Goal: Information Seeking & Learning: Learn about a topic

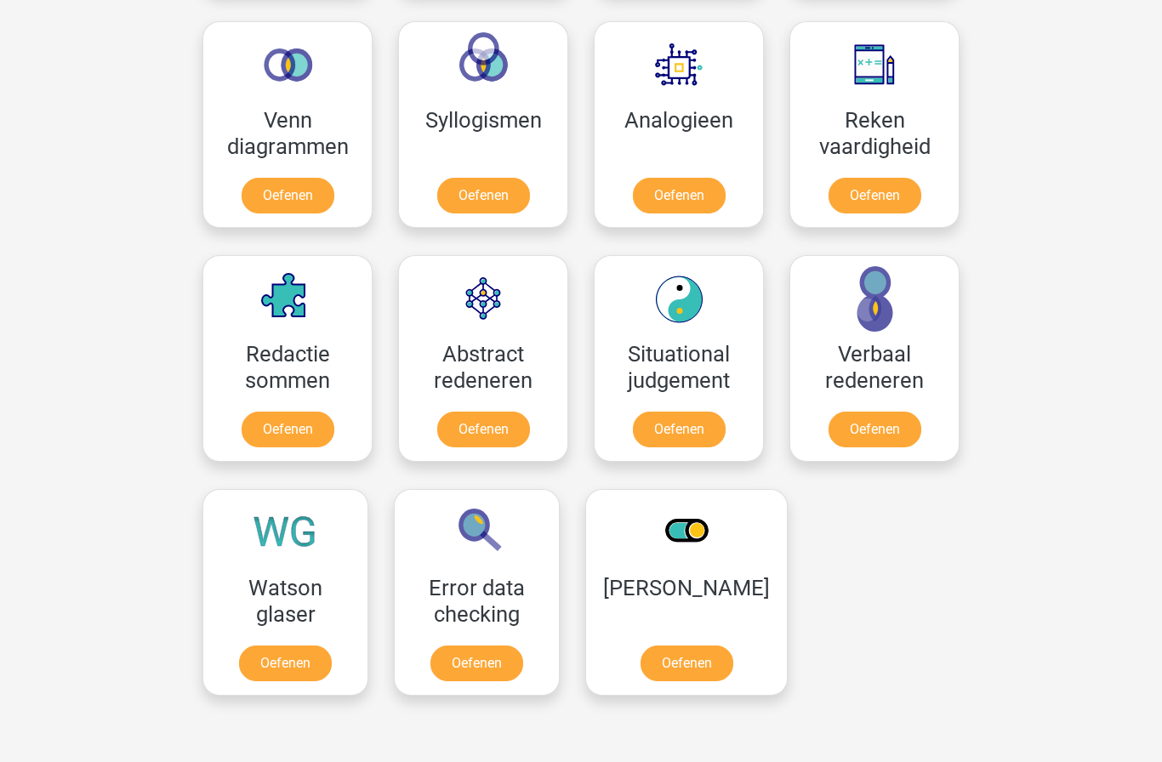
scroll to position [1069, 0]
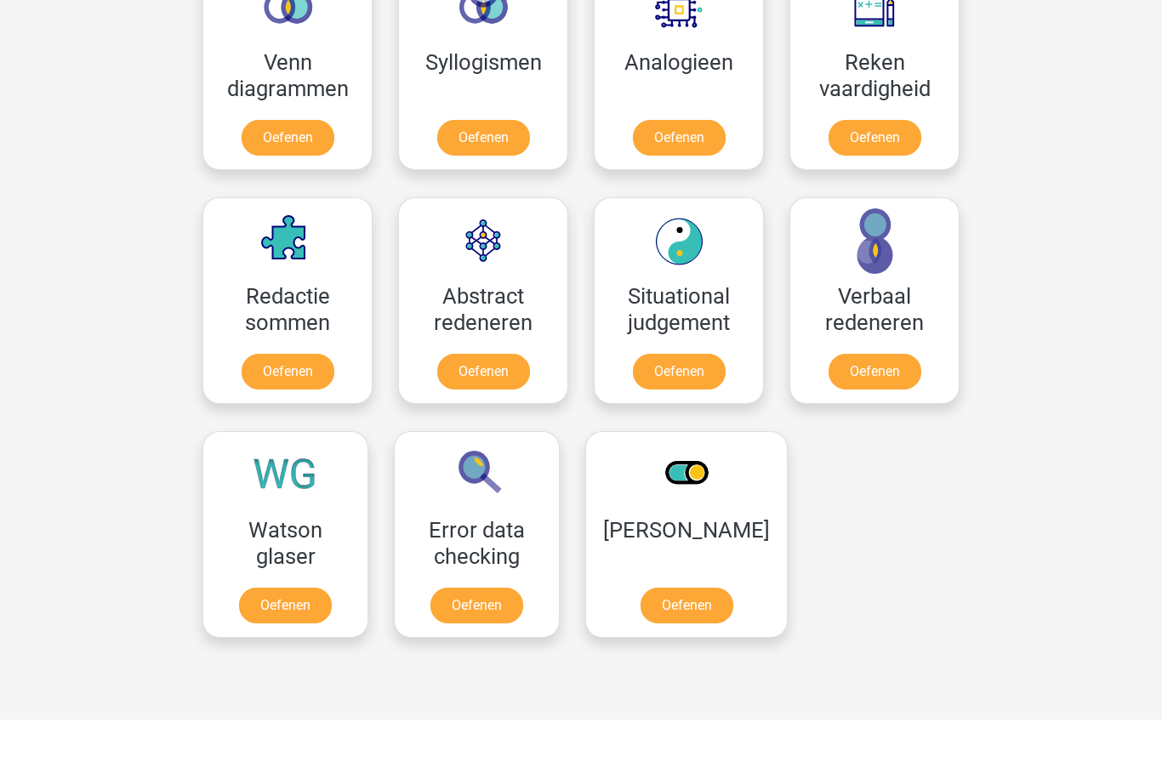
click at [313, 615] on link "Oefenen" at bounding box center [285, 606] width 93 height 36
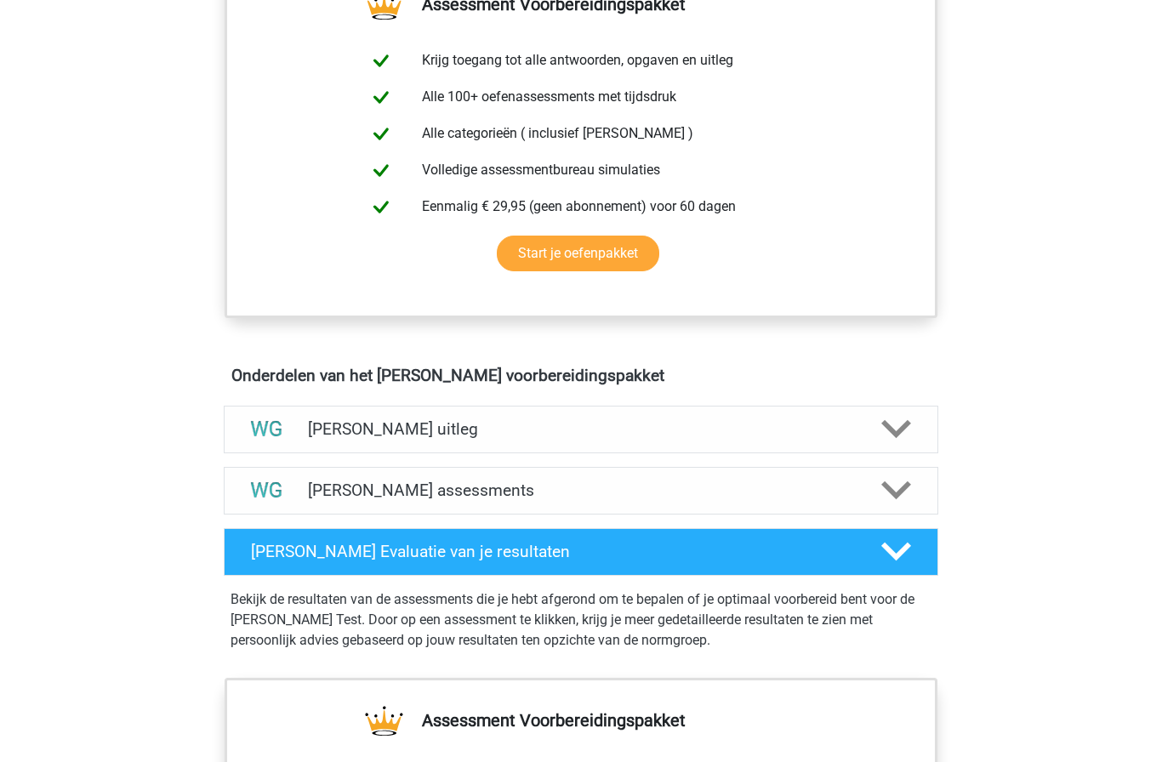
scroll to position [665, 0]
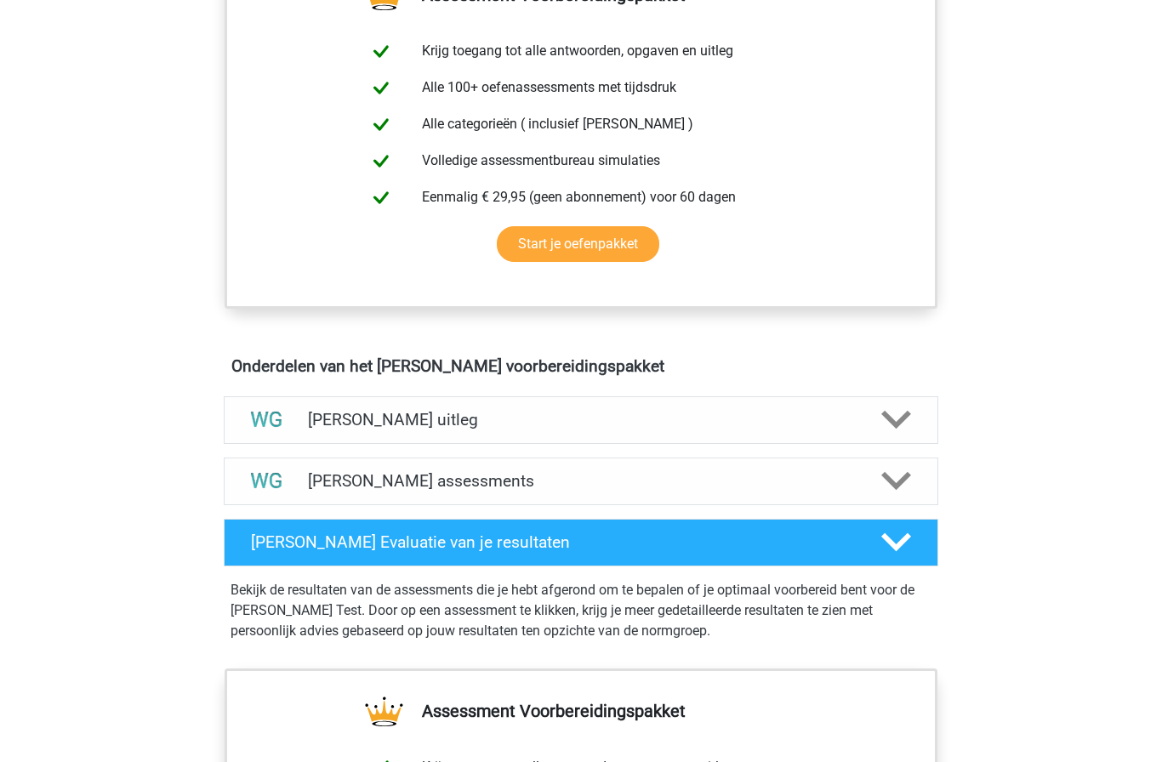
click at [893, 488] on icon at bounding box center [897, 481] width 30 height 30
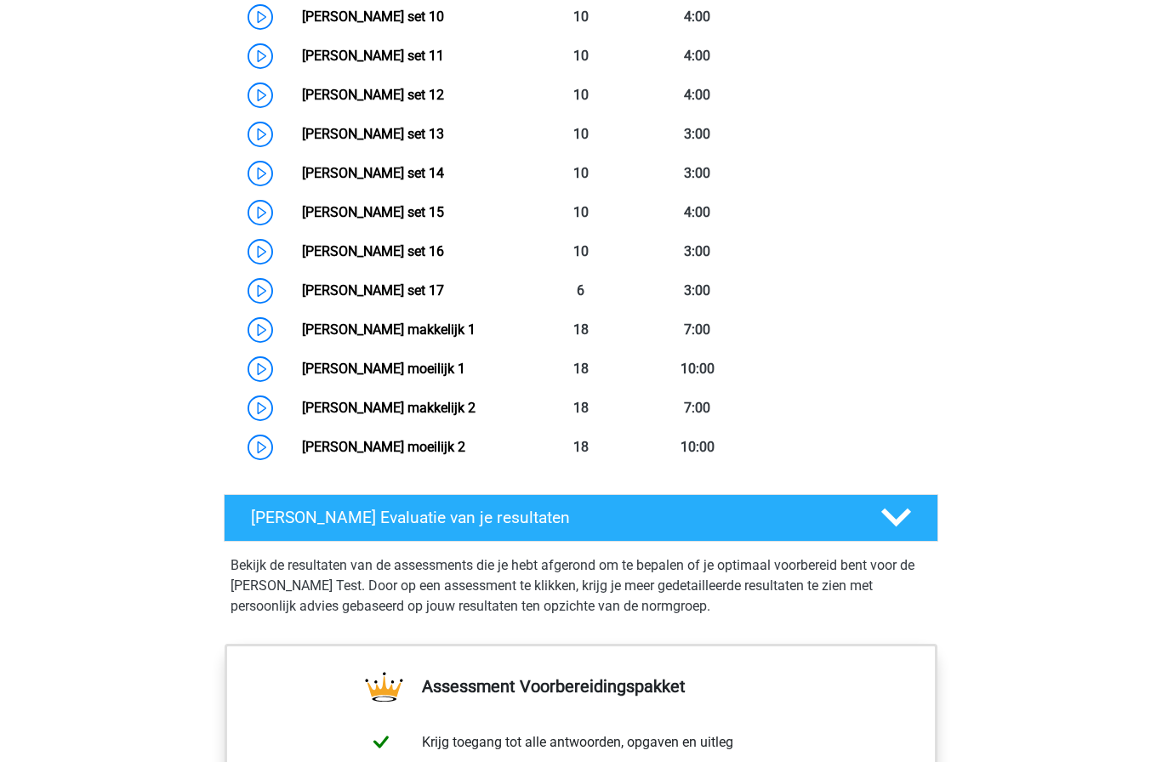
scroll to position [1624, 0]
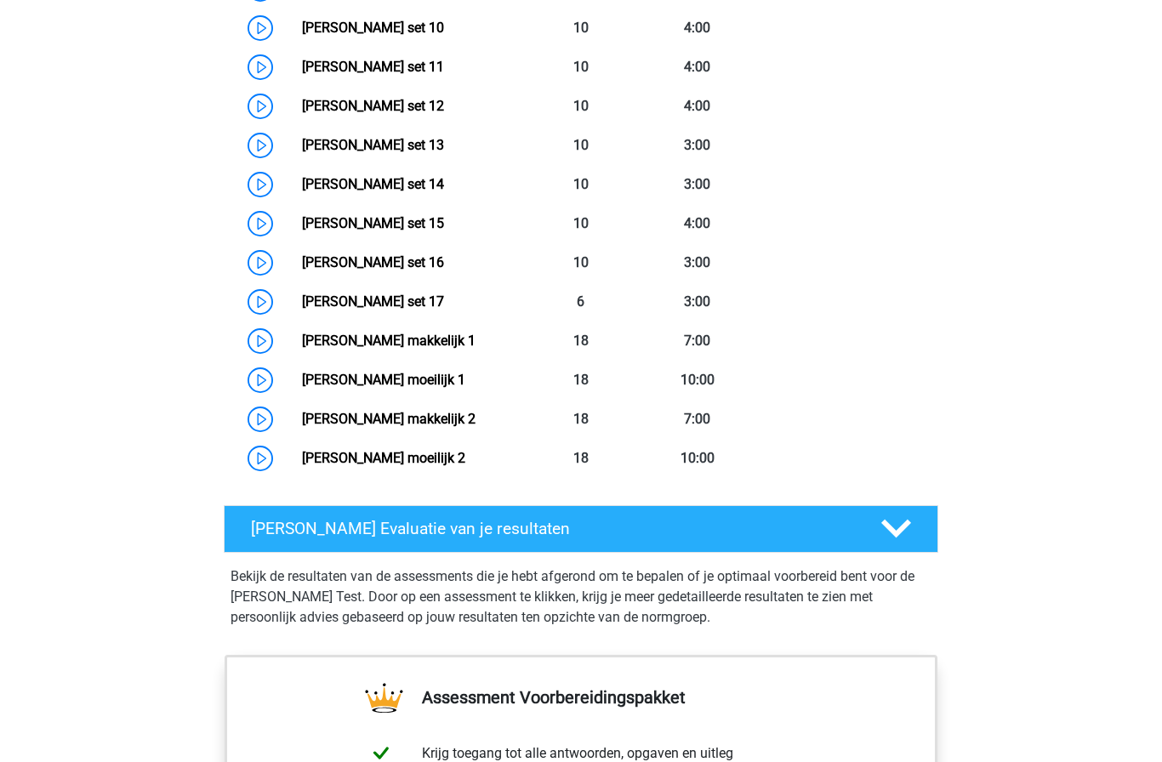
click at [441, 388] on link "[PERSON_NAME] moeilijk 1" at bounding box center [383, 380] width 163 height 16
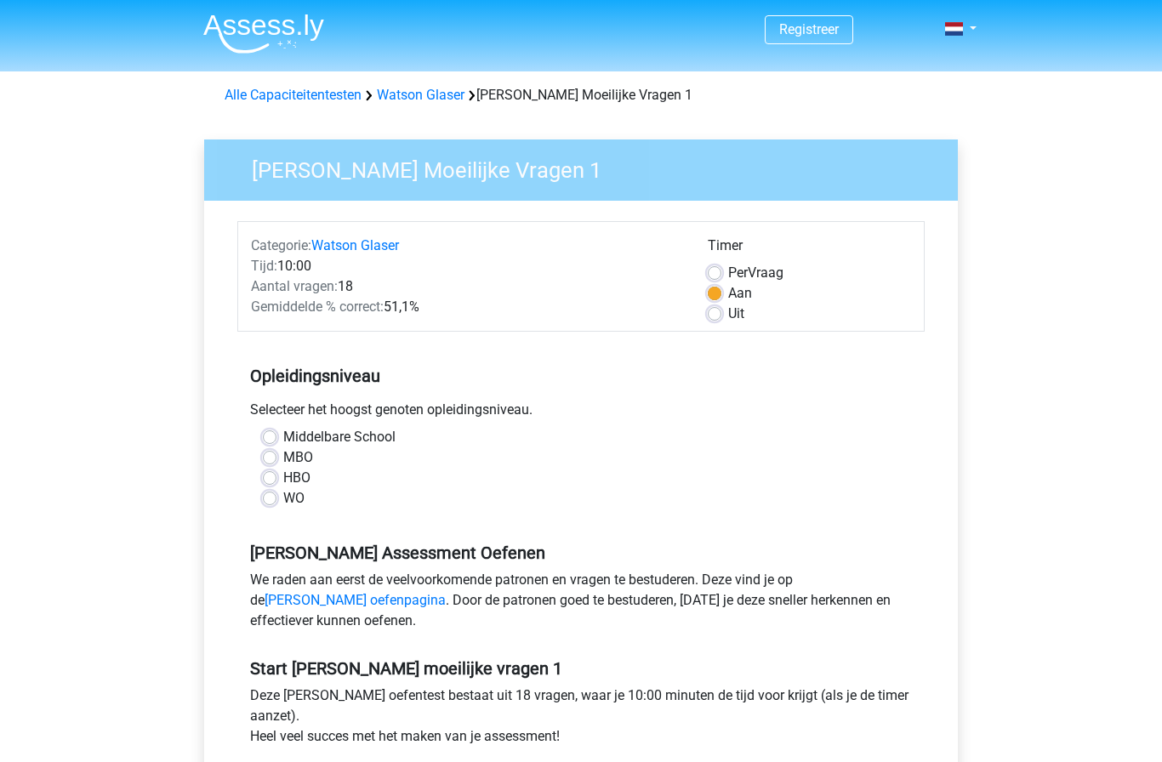
click at [728, 317] on label "Uit" at bounding box center [736, 314] width 16 height 20
click at [713, 317] on input "Uit" at bounding box center [715, 312] width 14 height 17
radio input "true"
click at [284, 497] on label "WO" at bounding box center [293, 498] width 21 height 20
click at [277, 497] on input "WO" at bounding box center [270, 496] width 14 height 17
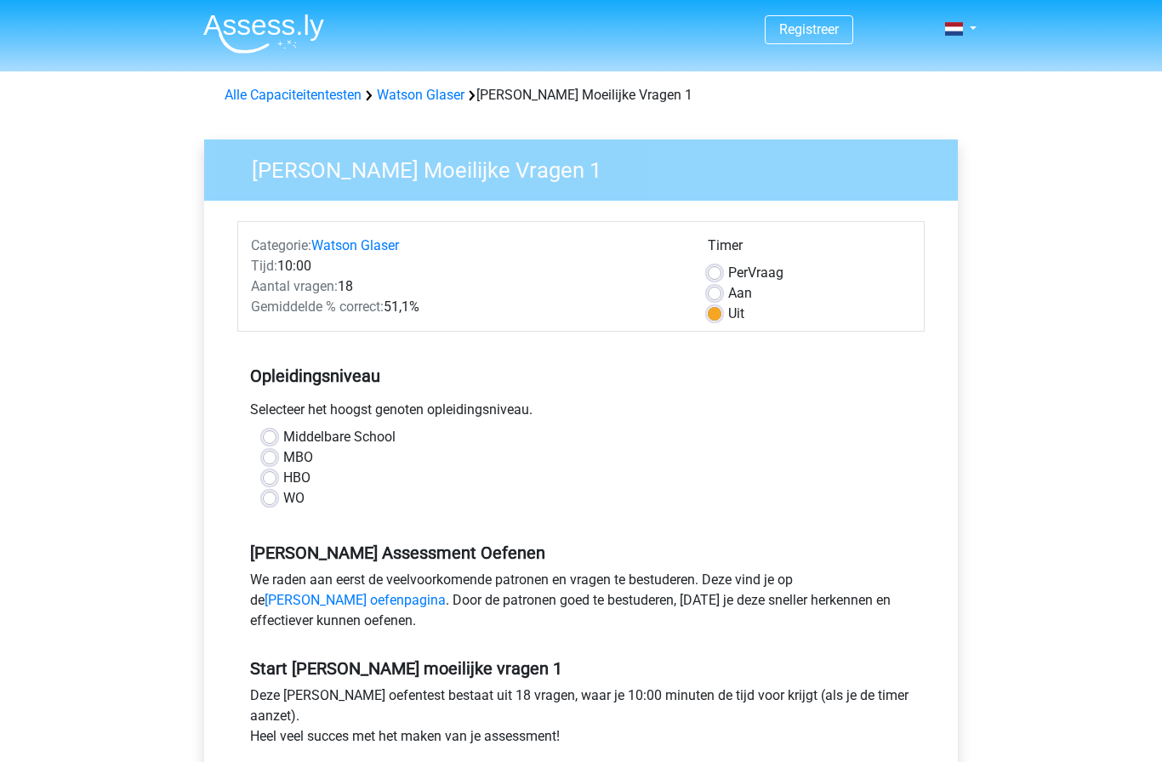
radio input "true"
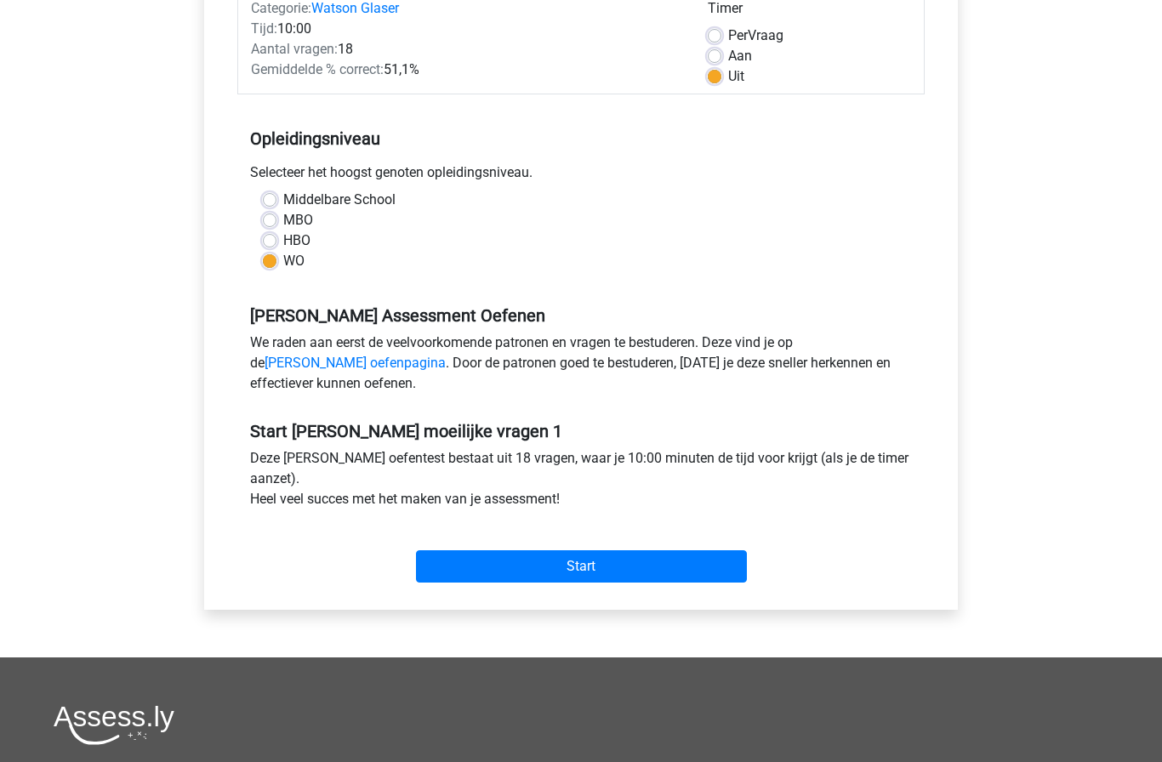
scroll to position [240, 0]
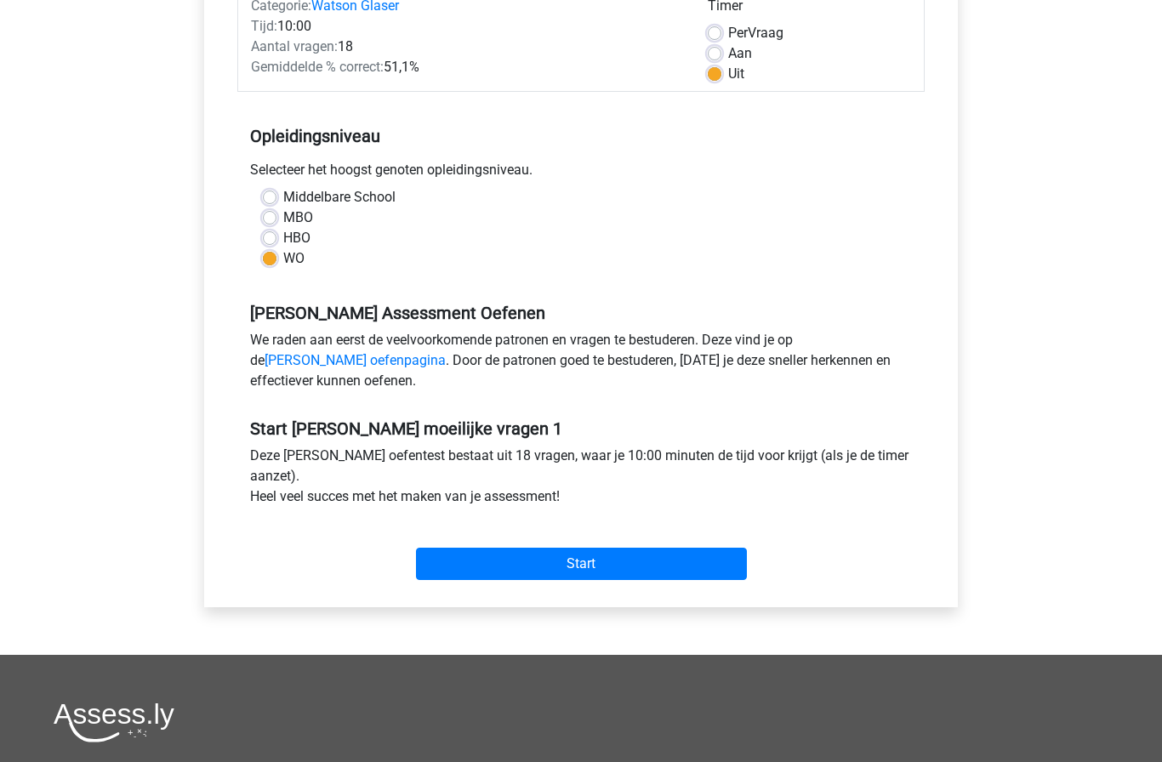
click at [699, 568] on input "Start" at bounding box center [581, 564] width 331 height 32
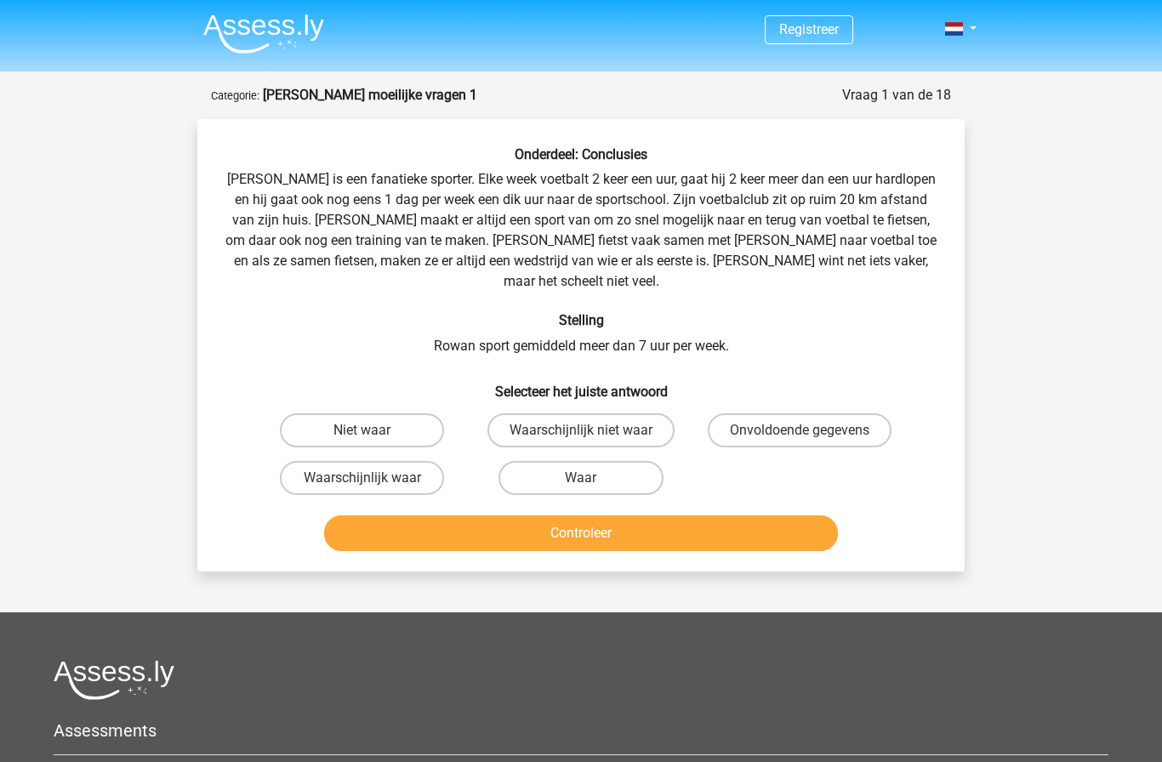
click at [608, 467] on label "Waar" at bounding box center [581, 478] width 164 height 34
click at [592, 478] on input "Waar" at bounding box center [586, 483] width 11 height 11
radio input "true"
click at [637, 523] on button "Controleer" at bounding box center [581, 534] width 515 height 36
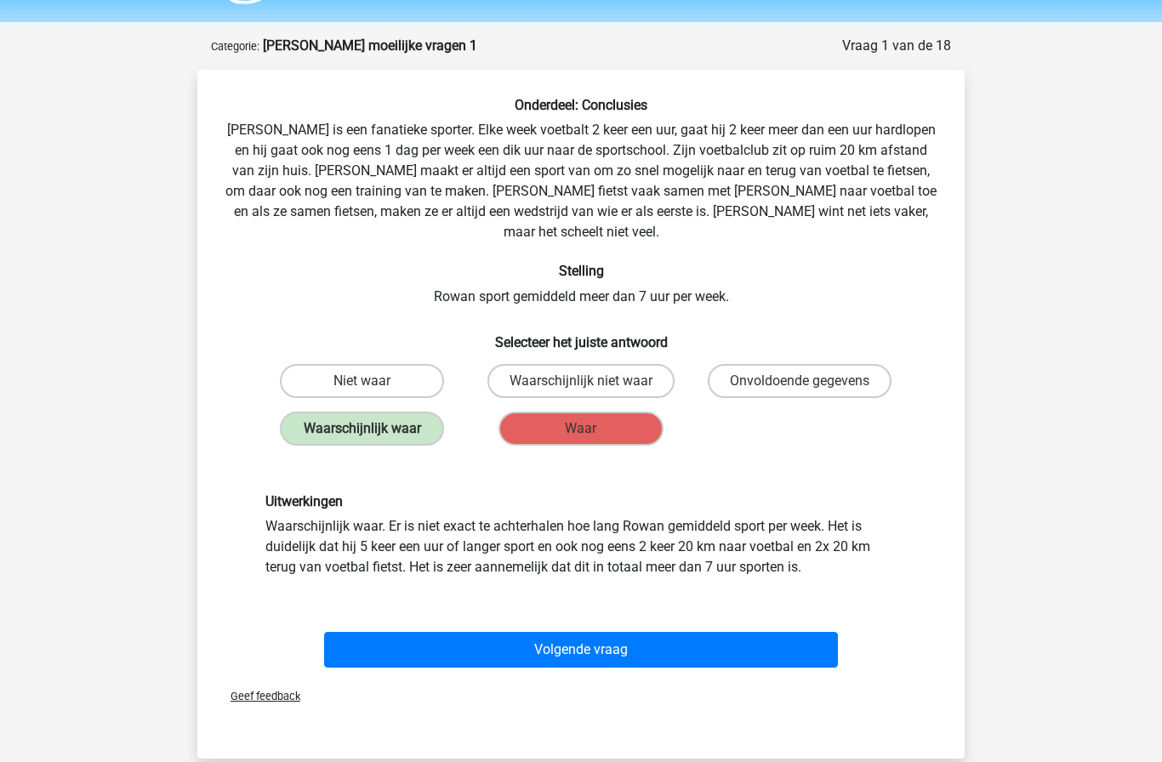
click at [744, 632] on button "Volgende vraag" at bounding box center [581, 650] width 515 height 36
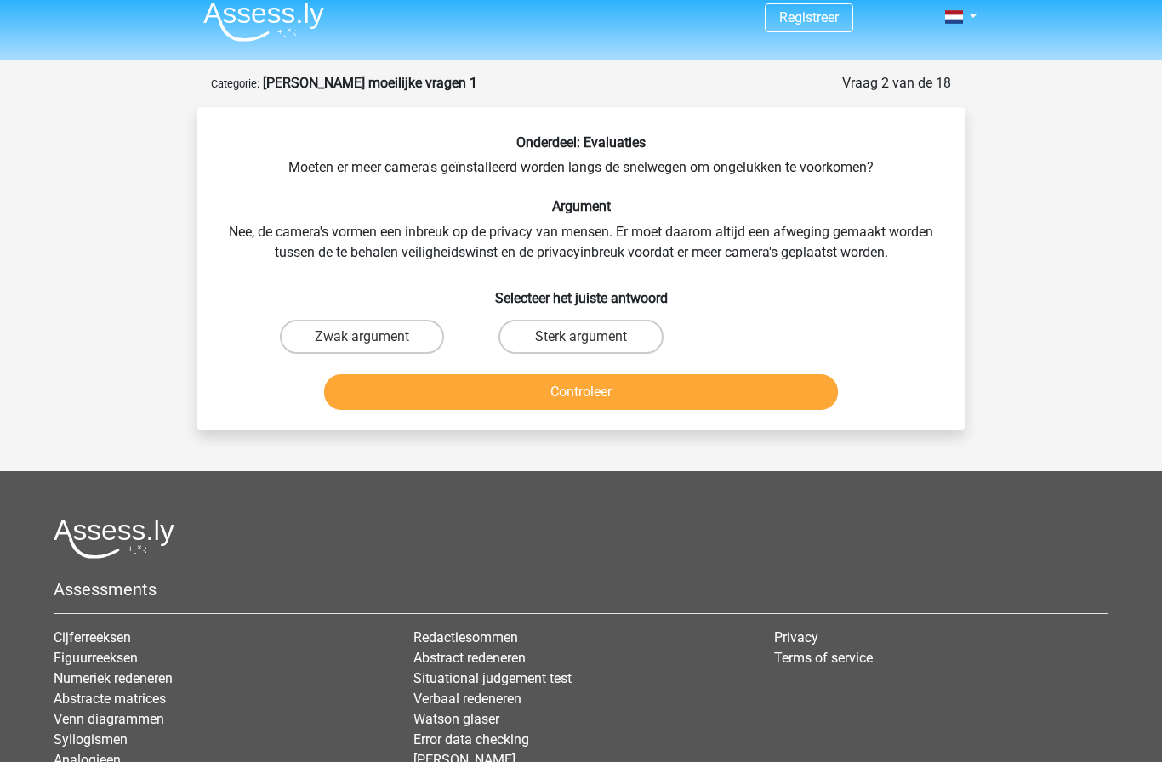
scroll to position [7, 0]
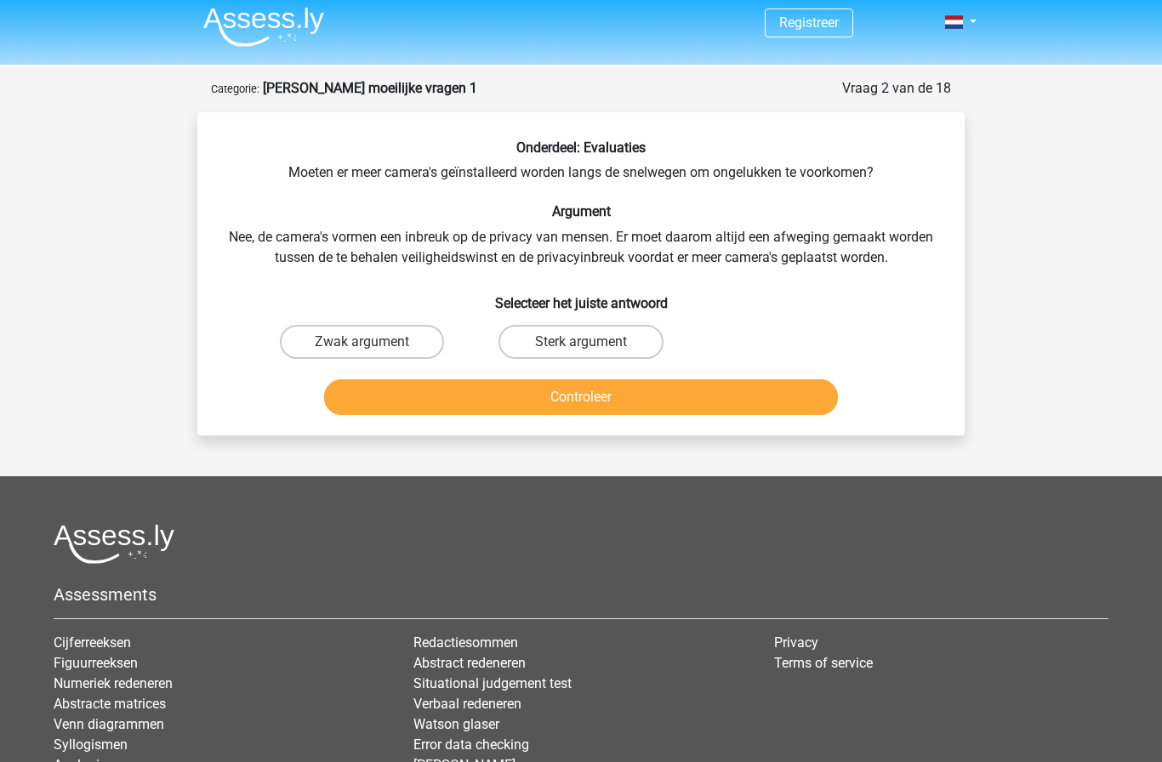
click at [387, 333] on label "Zwak argument" at bounding box center [362, 342] width 164 height 34
click at [374, 342] on input "Zwak argument" at bounding box center [367, 347] width 11 height 11
radio input "true"
click at [397, 405] on button "Controleer" at bounding box center [581, 397] width 515 height 36
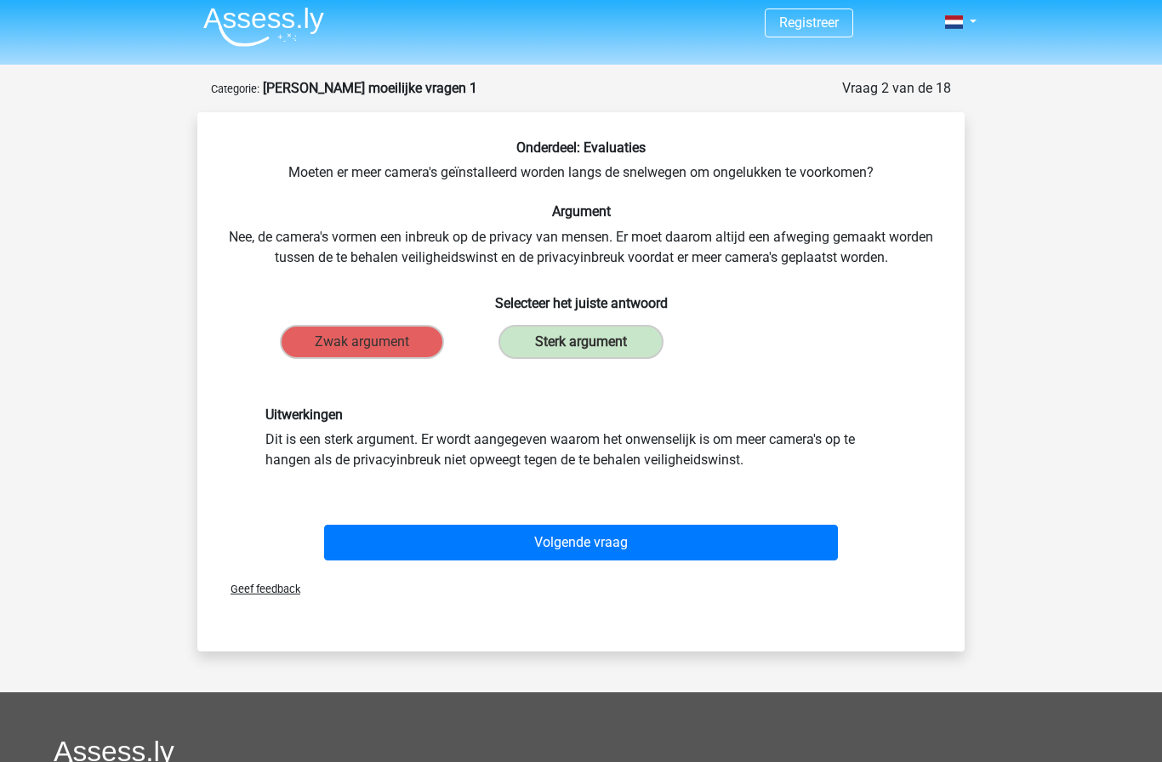
click at [625, 543] on button "Volgende vraag" at bounding box center [581, 543] width 515 height 36
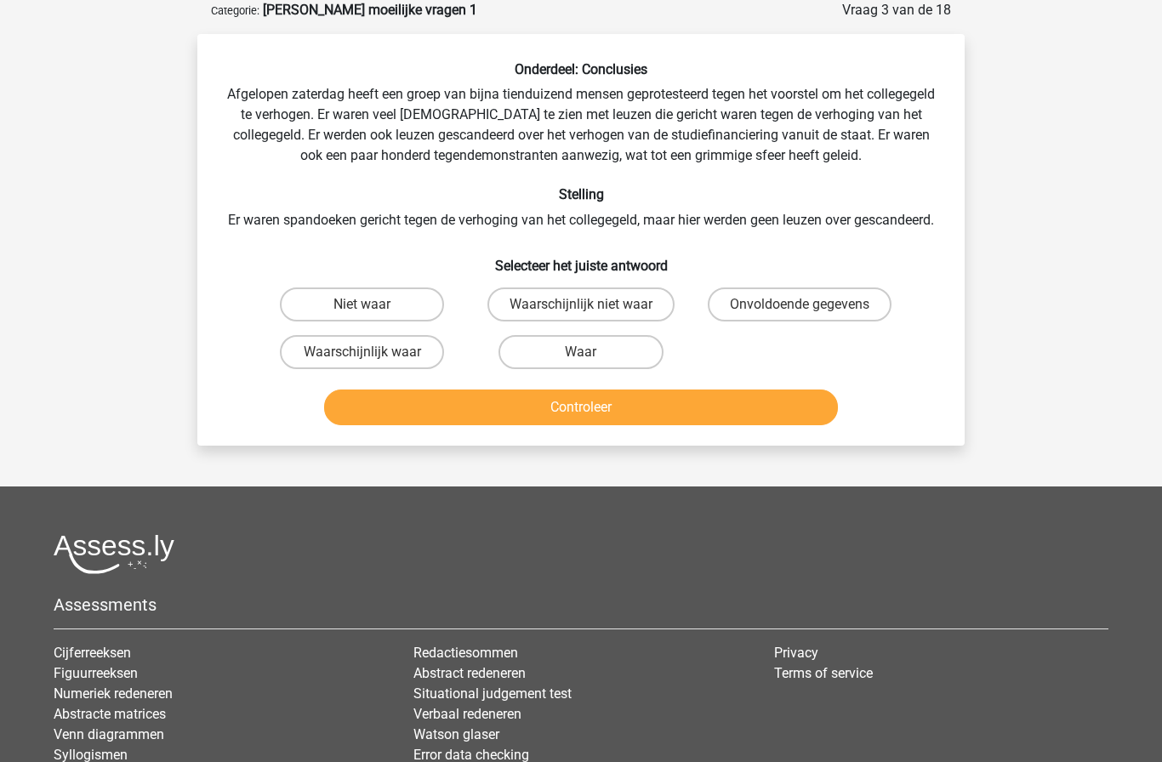
scroll to position [0, 0]
